Goal: Task Accomplishment & Management: Use online tool/utility

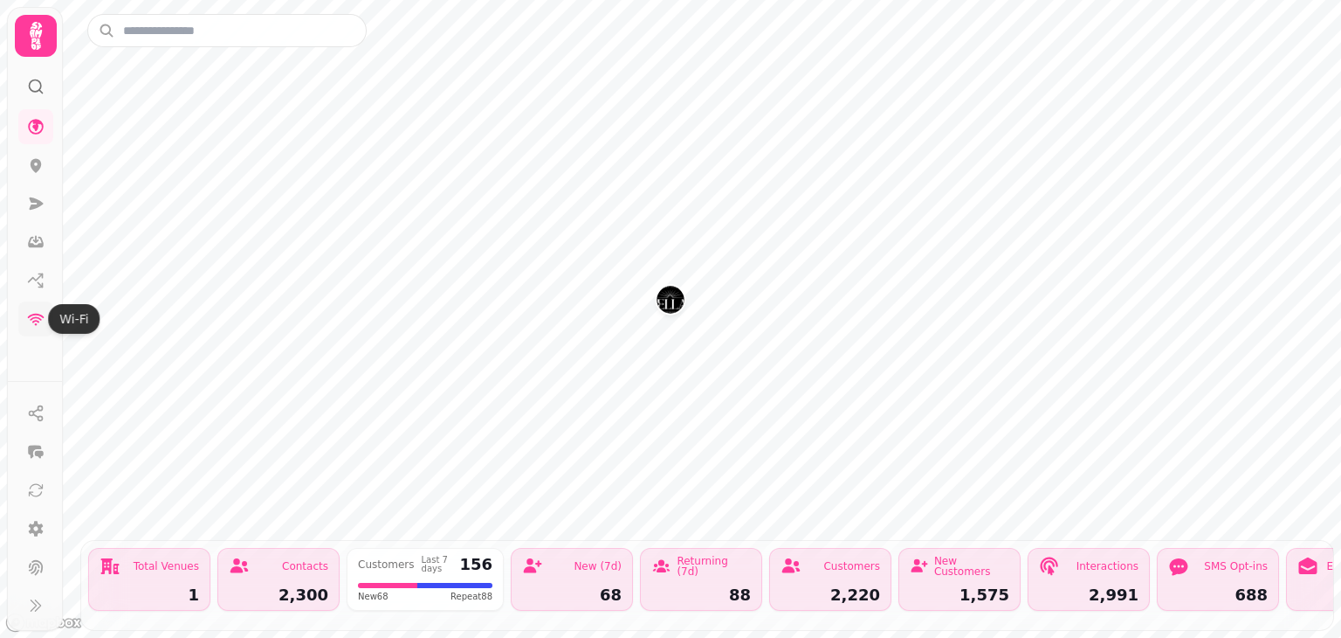
click at [33, 318] on icon at bounding box center [36, 320] width 17 height 12
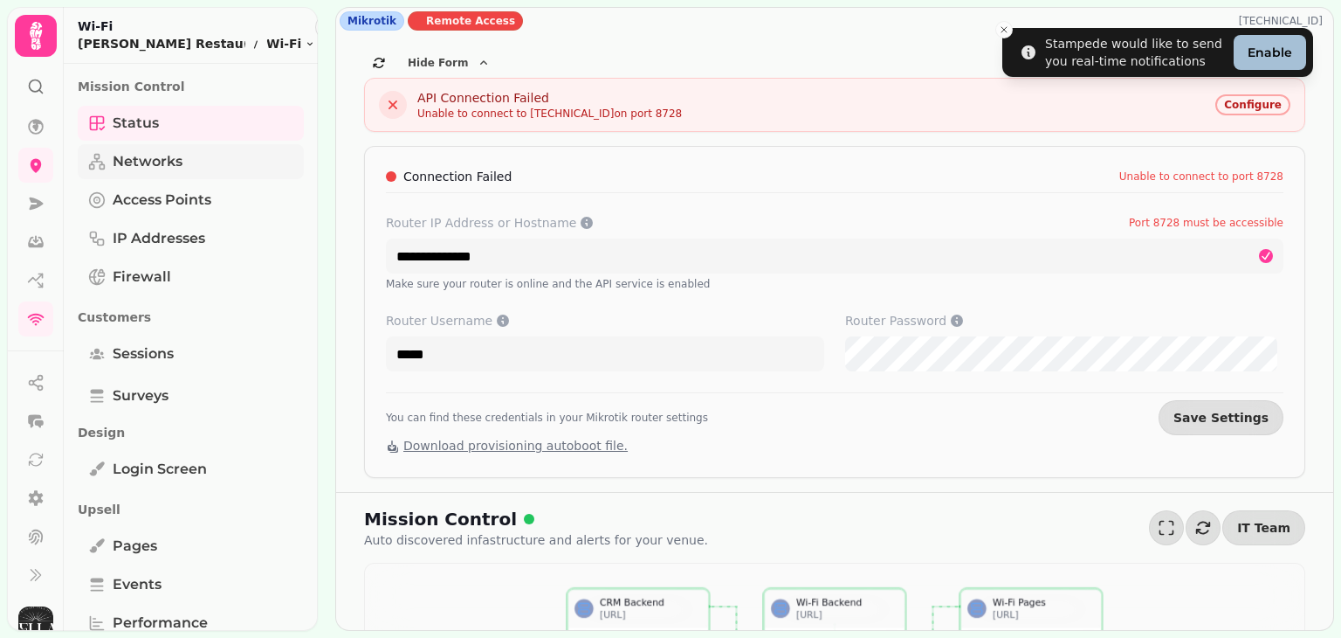
click at [141, 158] on span "Networks" at bounding box center [148, 161] width 70 height 21
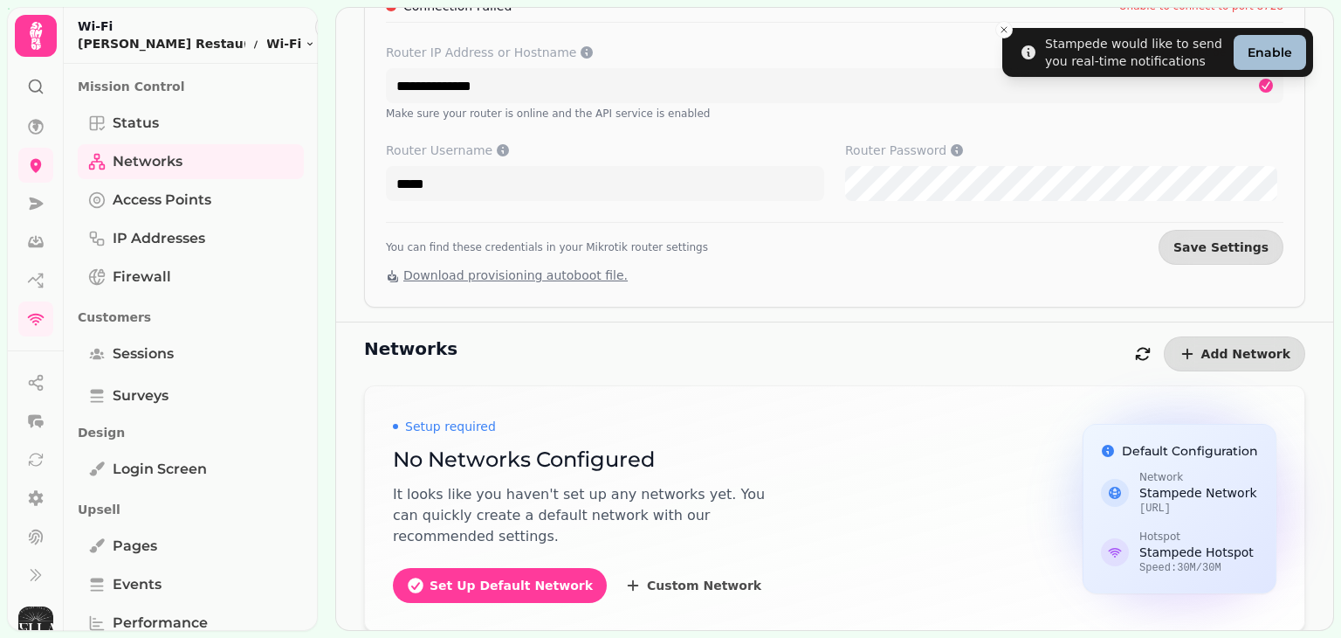
scroll to position [178, 0]
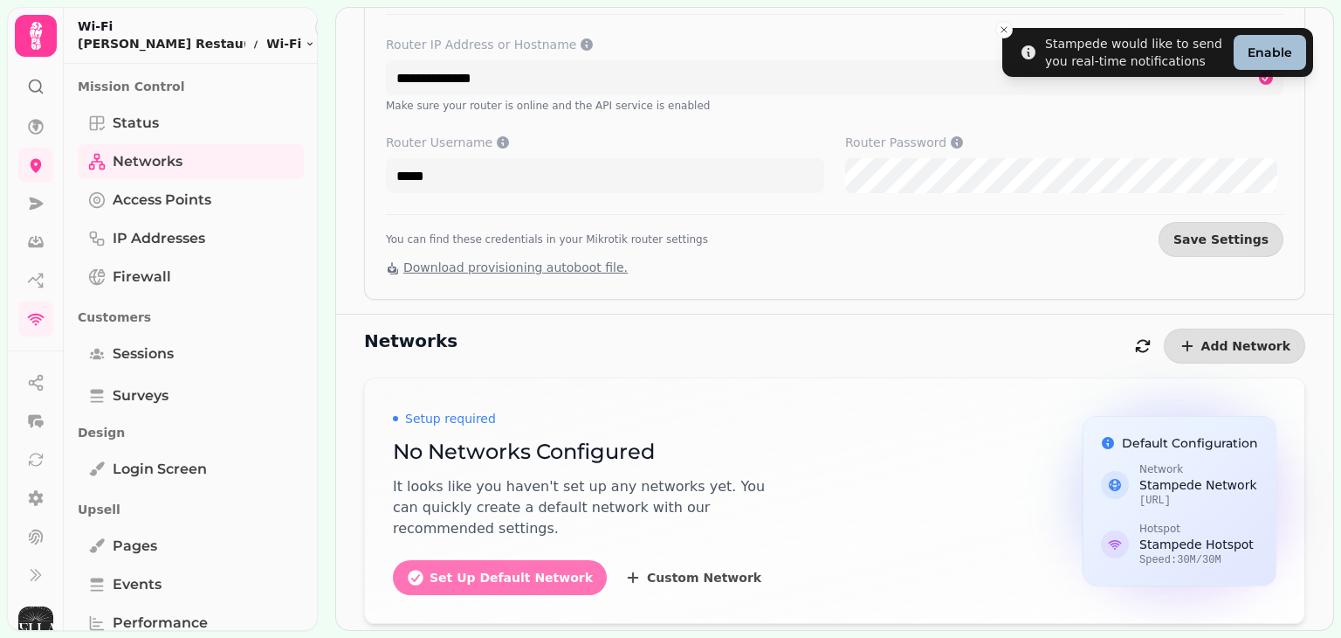
click at [429, 586] on button "Set Up Default Network" at bounding box center [500, 577] width 214 height 35
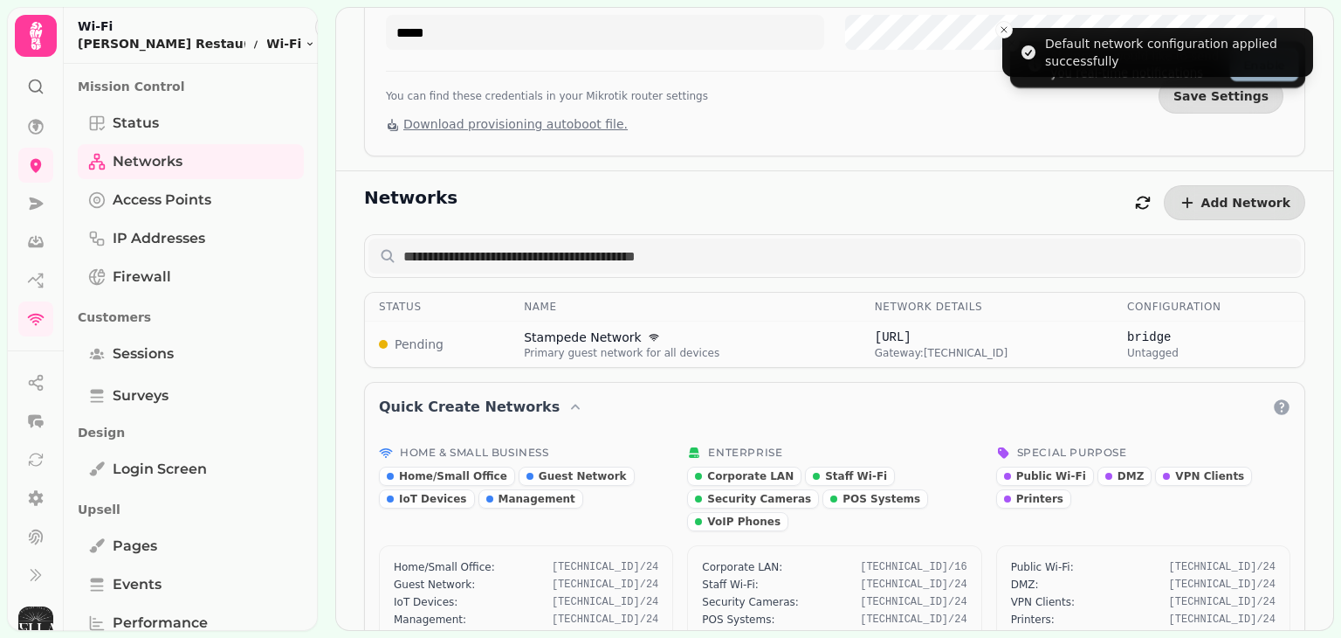
scroll to position [368, 0]
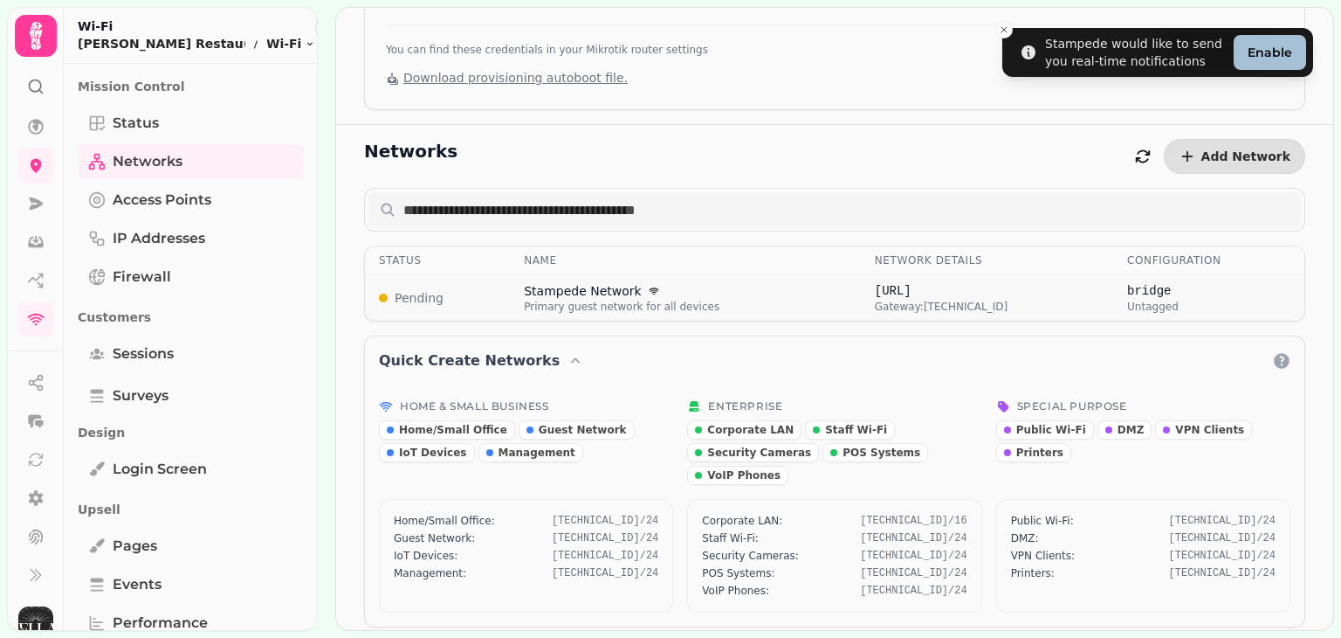
click at [562, 286] on span "Stampede Network" at bounding box center [583, 290] width 118 height 17
select select "***"
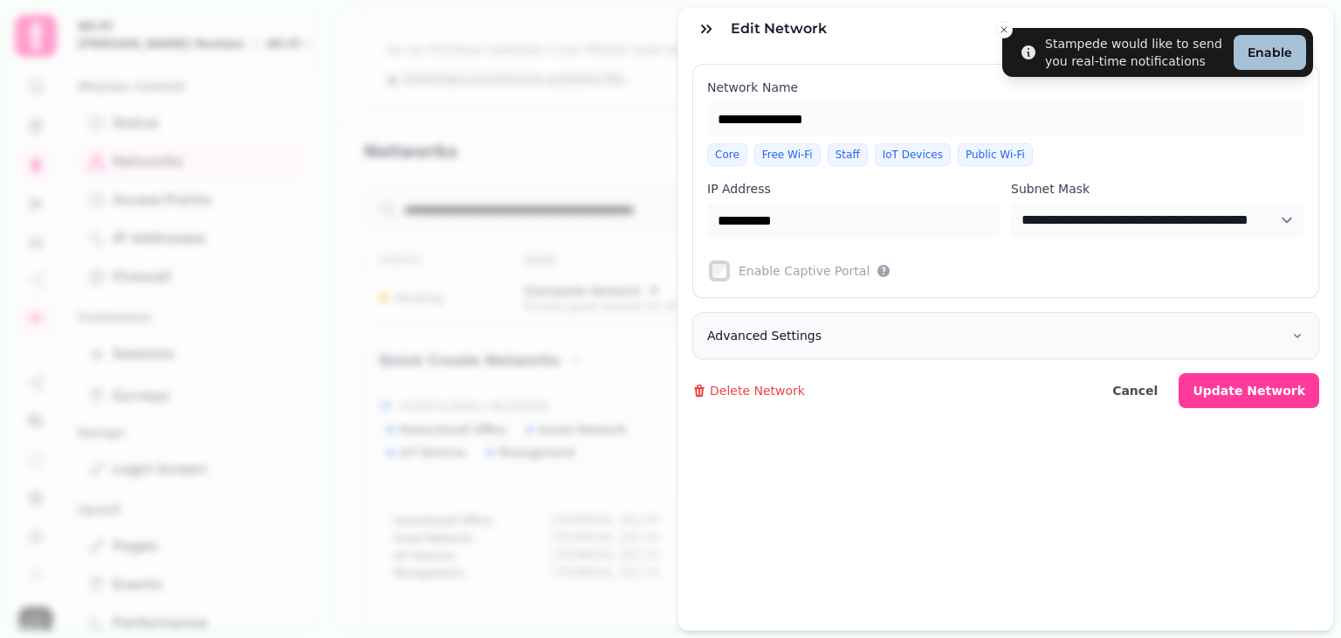
click at [739, 337] on span "Advanced Settings" at bounding box center [764, 335] width 114 height 17
select select
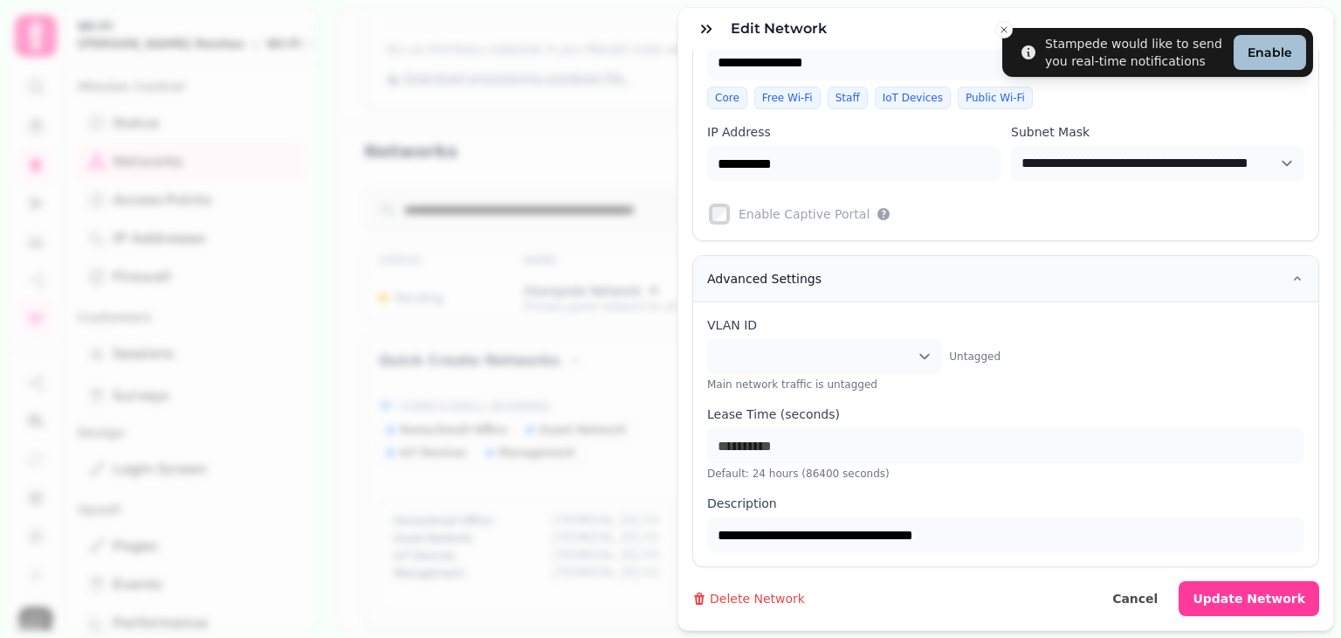
scroll to position [69, 0]
click at [1143, 592] on span "Cancel" at bounding box center [1135, 598] width 45 height 12
type input "**********"
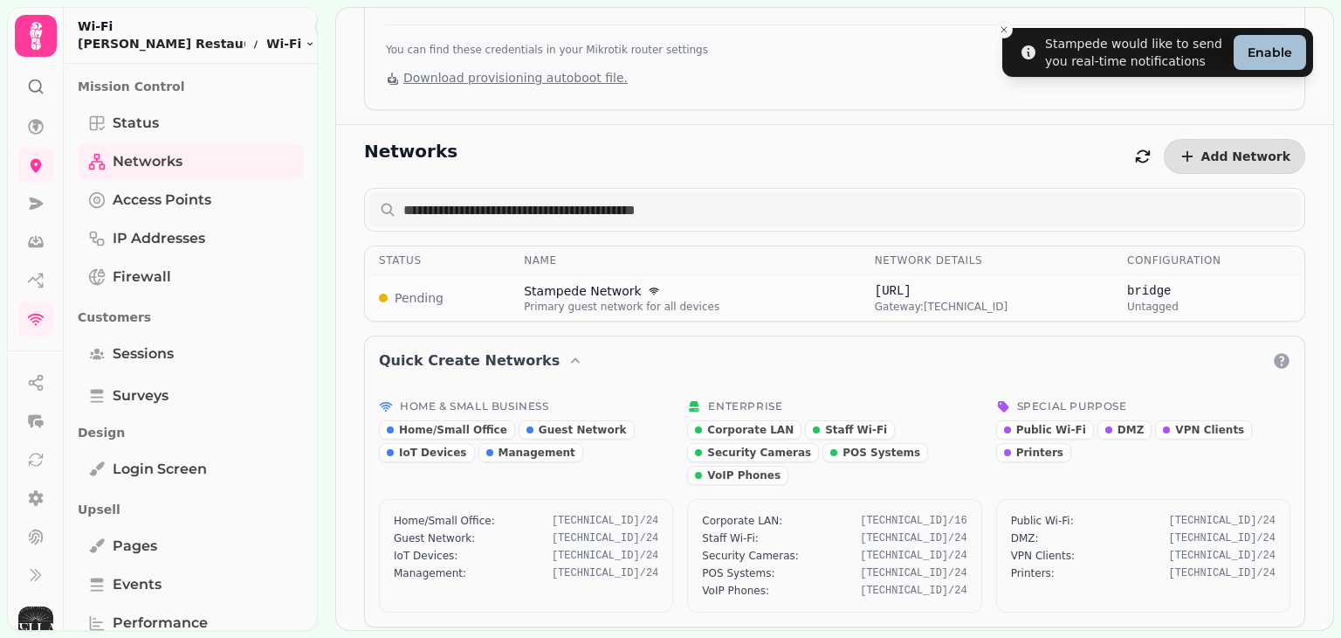
click at [352, 28] on icon "button" at bounding box center [357, 27] width 10 height 10
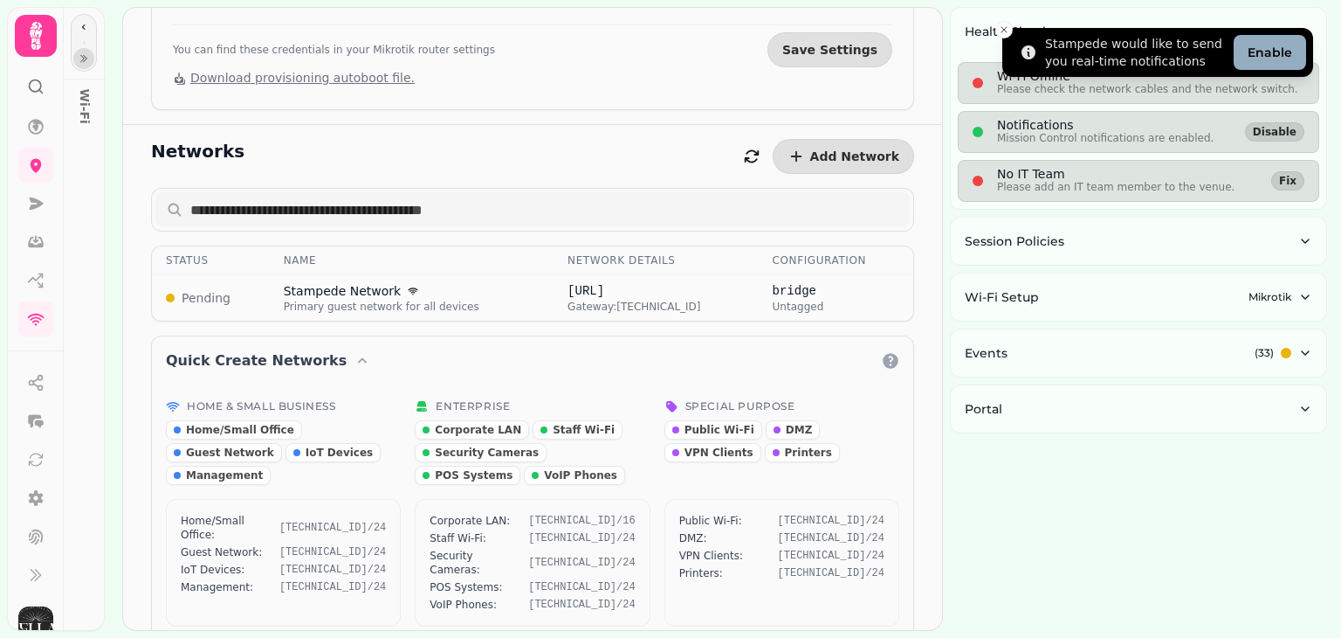
click at [1257, 45] on button "Enable" at bounding box center [1270, 52] width 72 height 35
click at [1007, 29] on icon "Close toast" at bounding box center [1004, 29] width 10 height 10
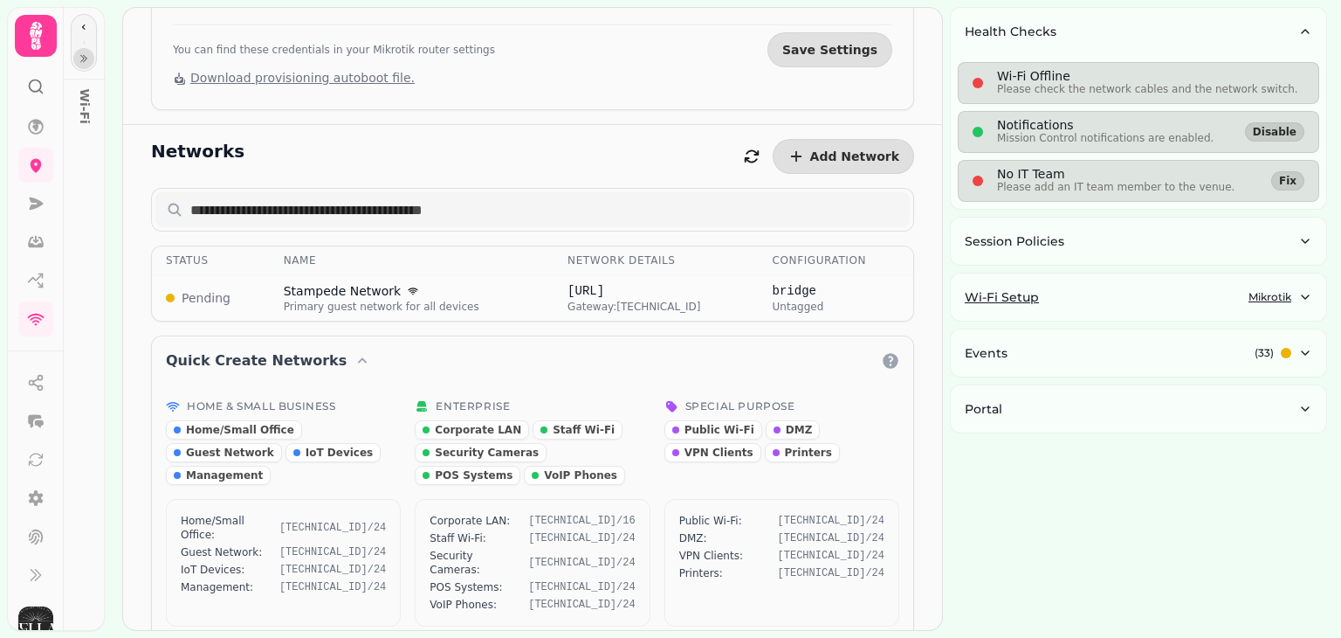
click at [1307, 298] on icon "button" at bounding box center [1306, 297] width 14 height 14
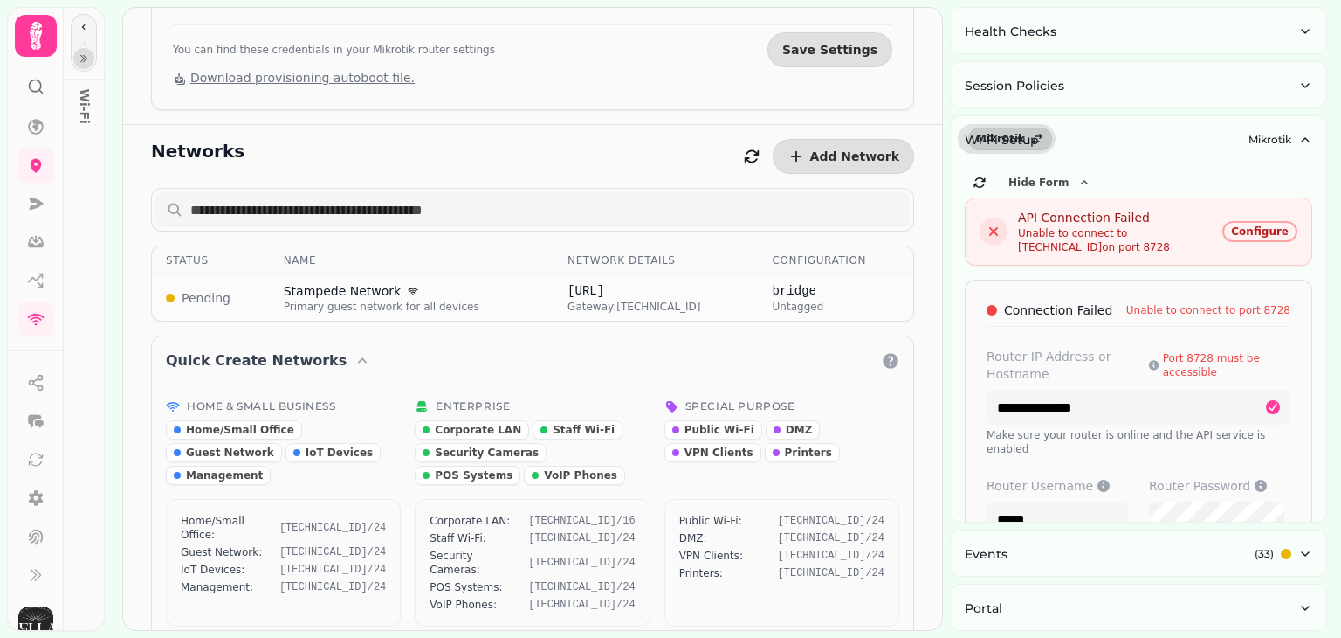
scroll to position [42, 0]
click at [79, 65] on button "button" at bounding box center [83, 58] width 21 height 21
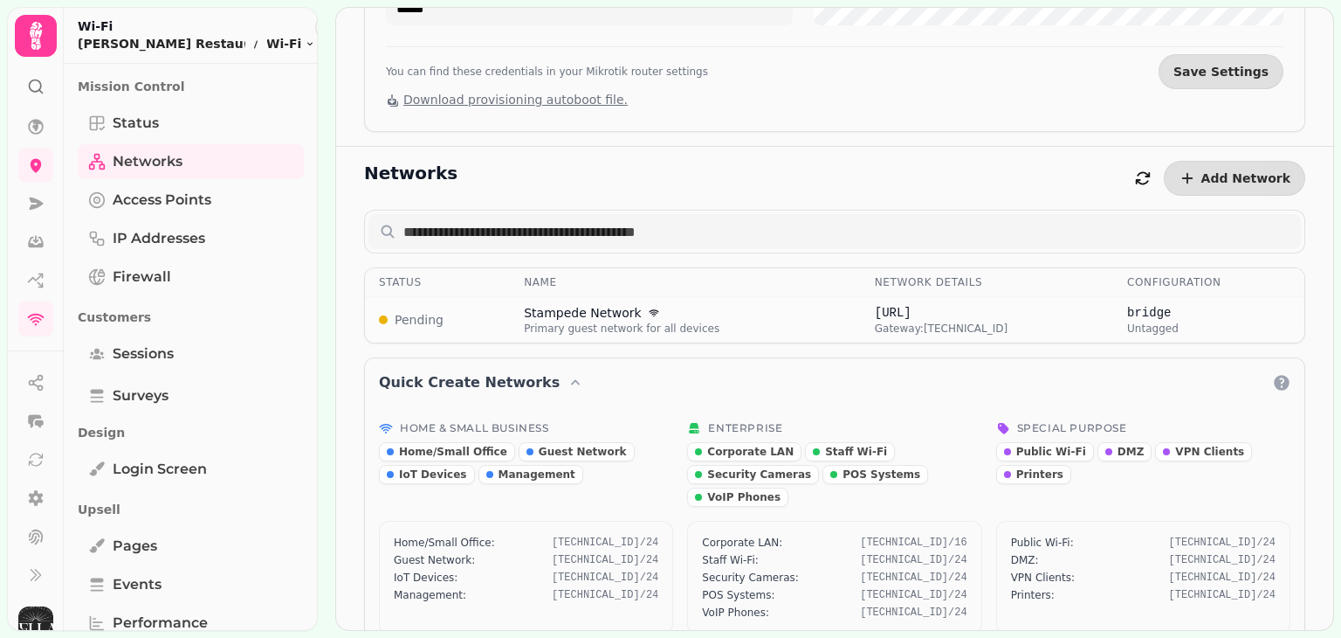
scroll to position [368, 0]
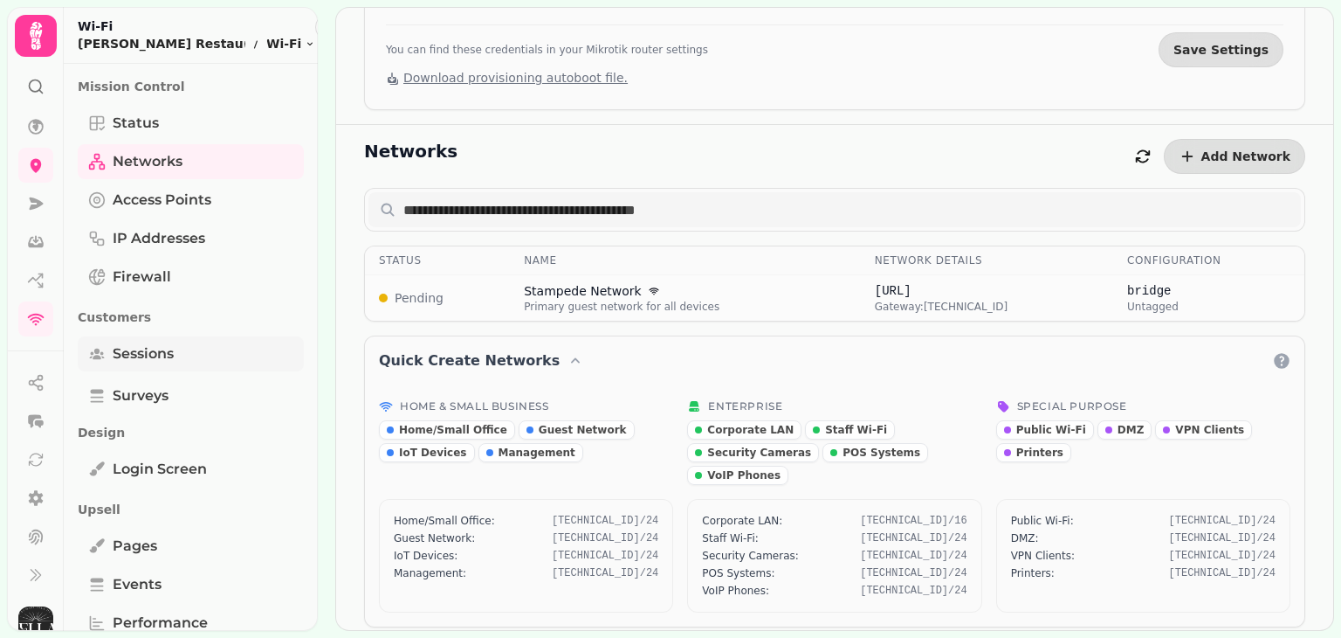
click at [141, 355] on span "Sessions" at bounding box center [143, 353] width 61 height 21
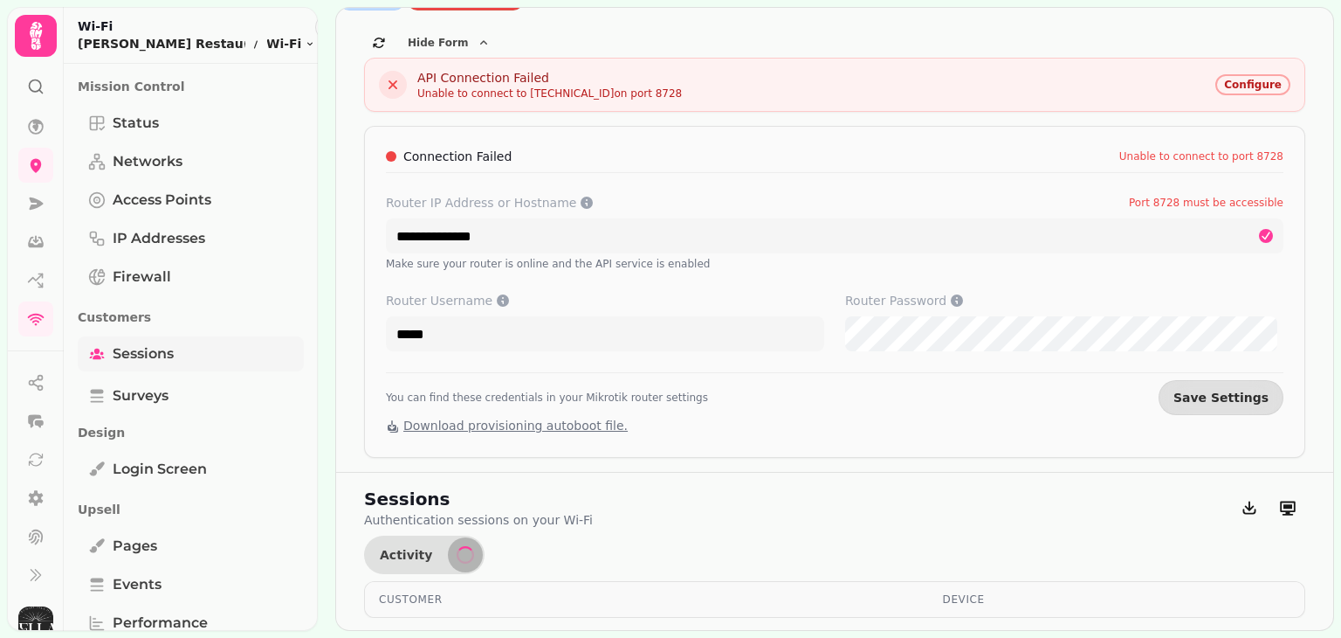
select select "**"
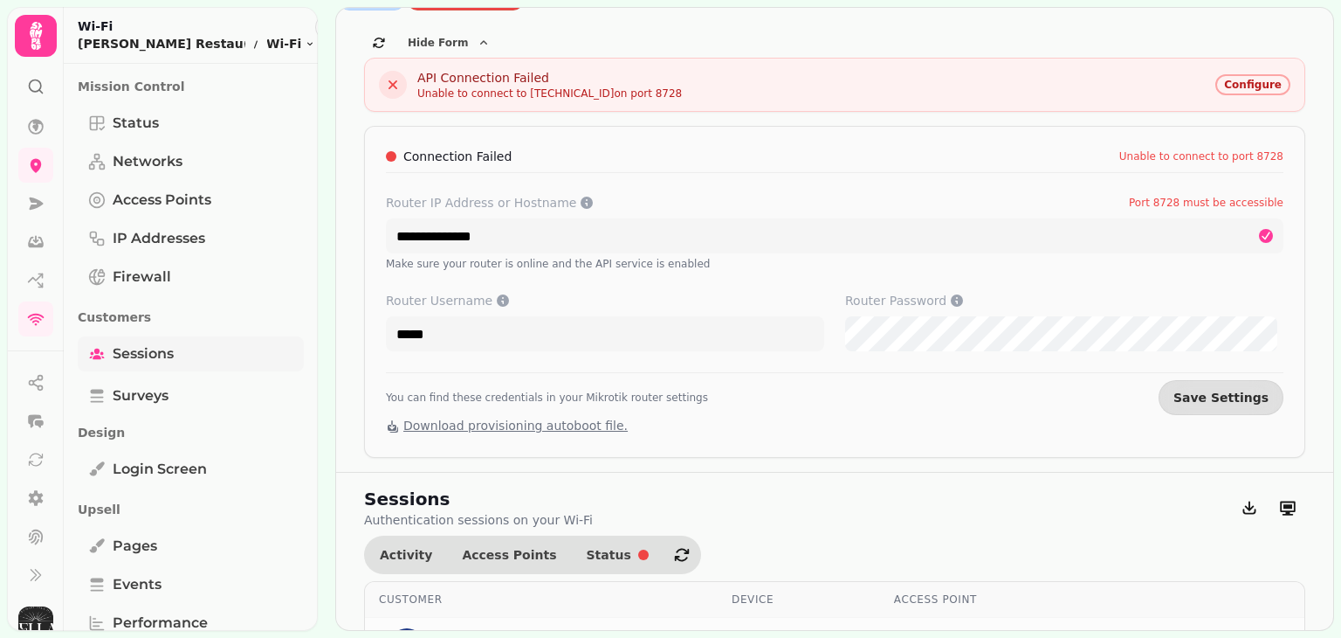
scroll to position [368, 0]
